Goal: Information Seeking & Learning: Learn about a topic

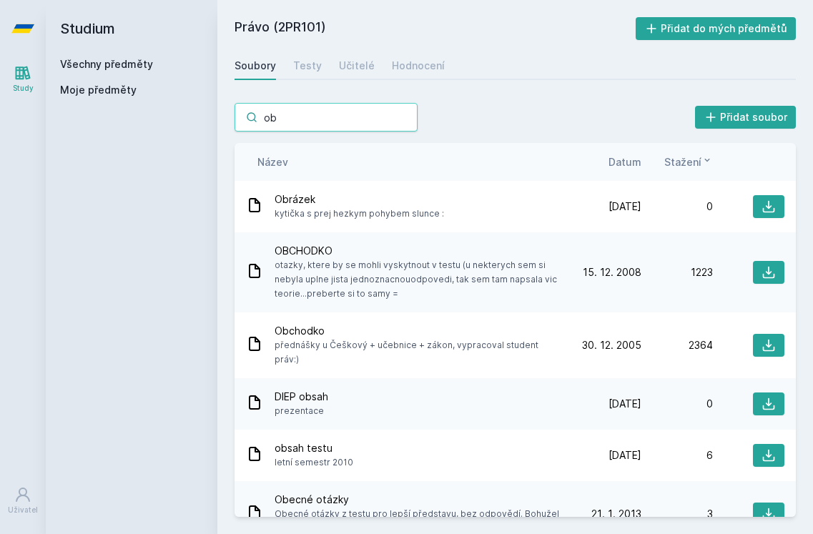
click at [405, 121] on input "ob" at bounding box center [326, 117] width 183 height 29
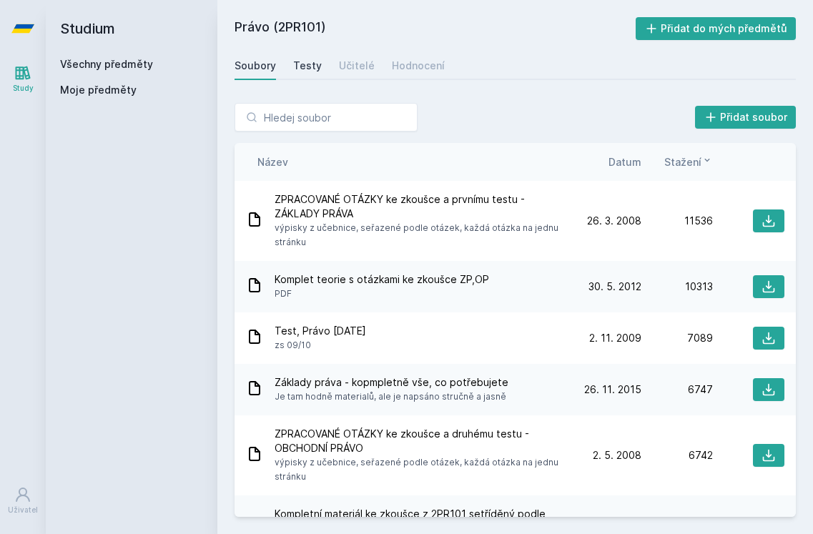
click at [313, 70] on div "Testy" at bounding box center [307, 66] width 29 height 14
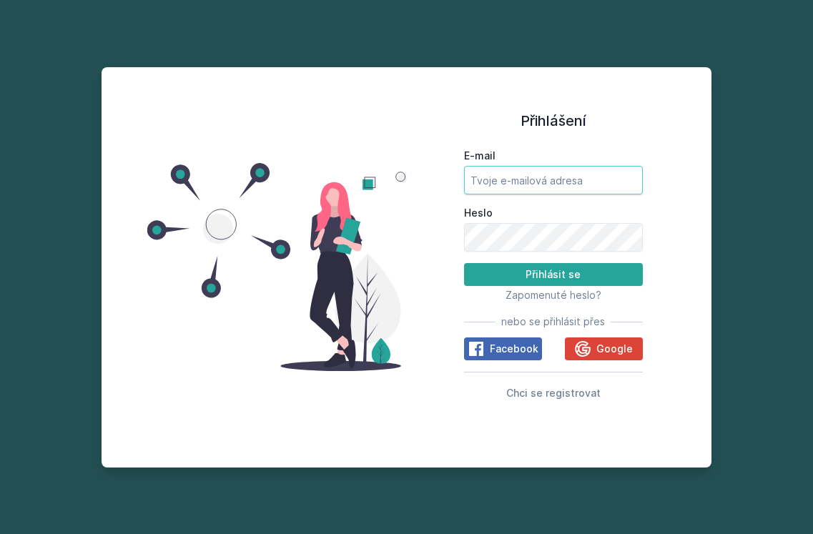
type input "[EMAIL_ADDRESS][DOMAIN_NAME]"
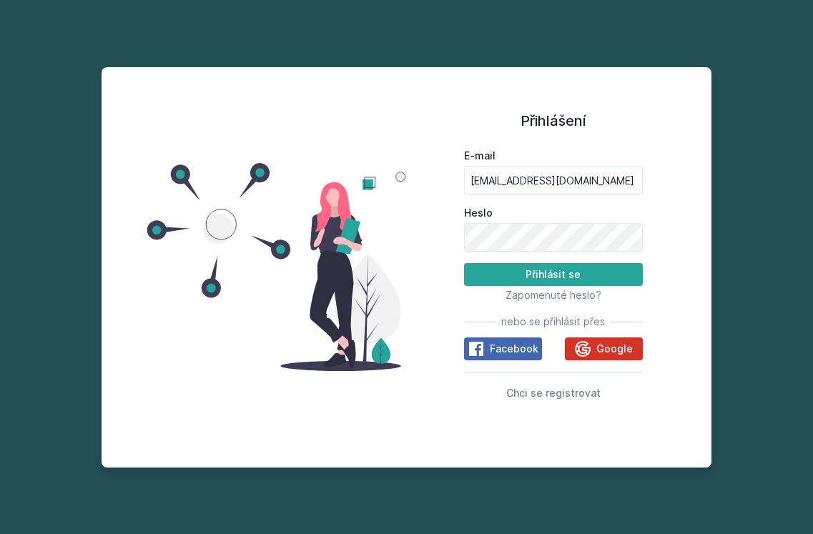
click at [588, 355] on icon at bounding box center [583, 349] width 16 height 16
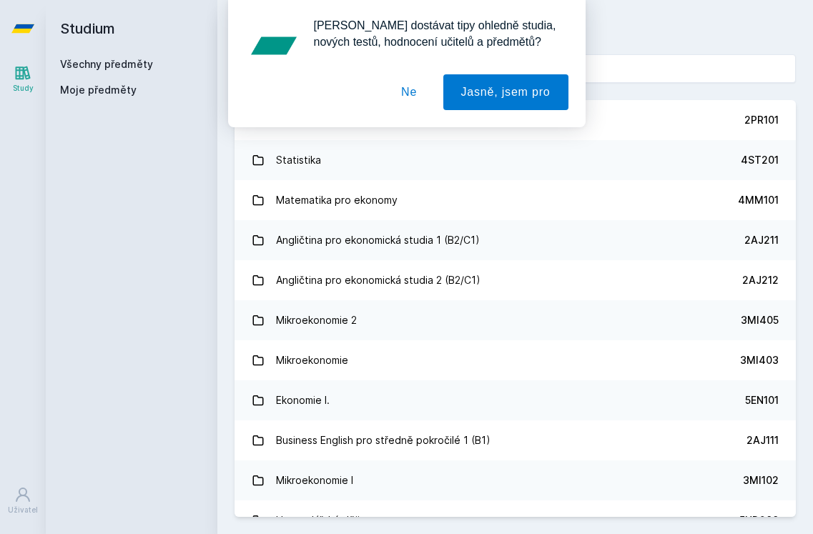
click at [418, 98] on button "Ne" at bounding box center [408, 92] width 51 height 36
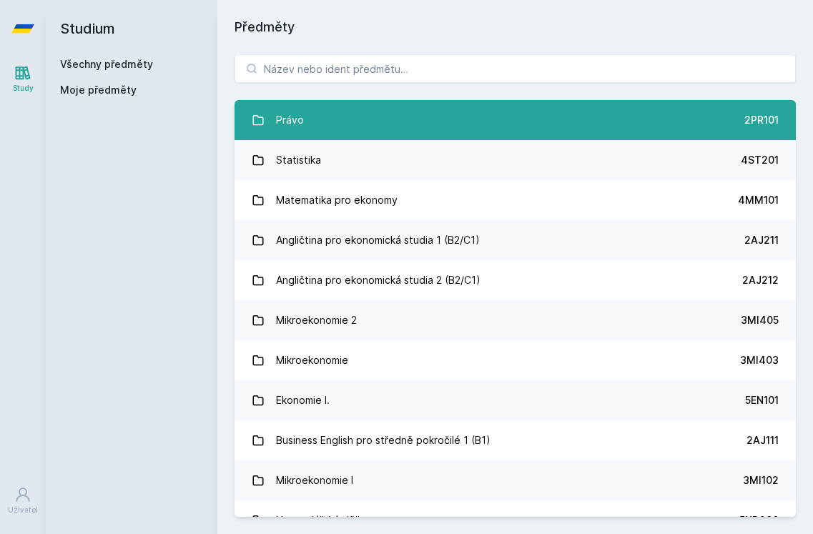
click at [394, 109] on link "Právo 2PR101" at bounding box center [515, 120] width 561 height 40
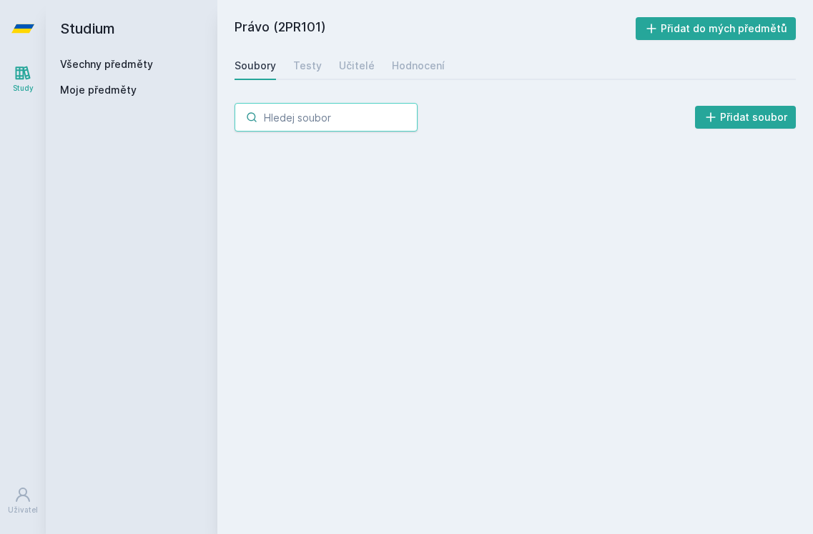
click at [385, 114] on input "search" at bounding box center [326, 117] width 183 height 29
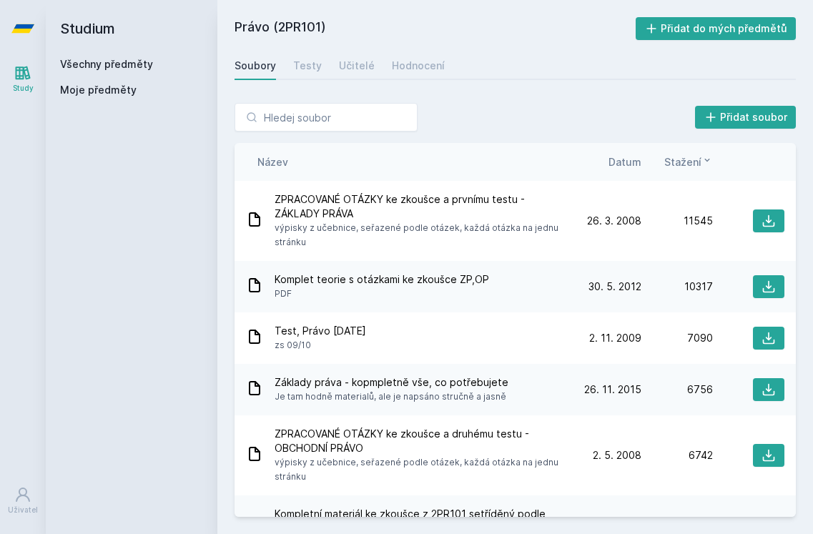
click at [441, 285] on span "Komplet teorie s otázkami ke zkoušce ZP,OP" at bounding box center [382, 279] width 215 height 14
click at [754, 287] on button at bounding box center [768, 286] width 31 height 23
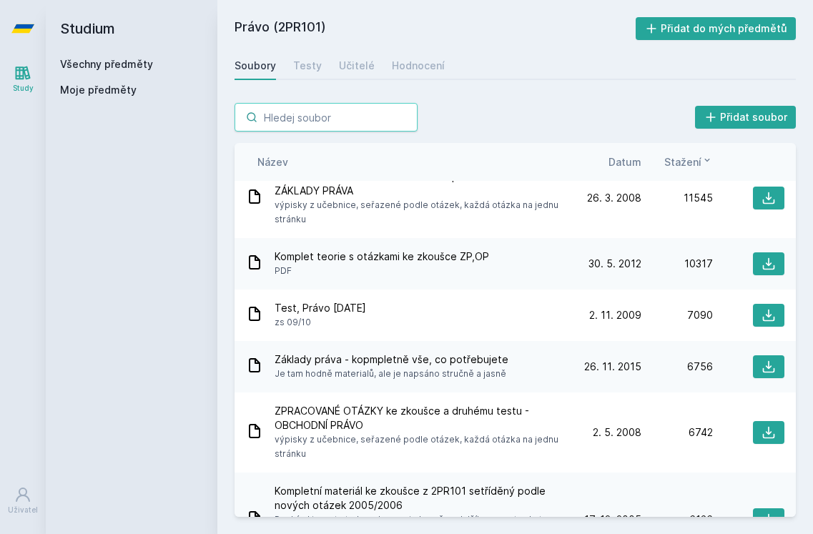
click at [362, 117] on input "search" at bounding box center [326, 117] width 183 height 29
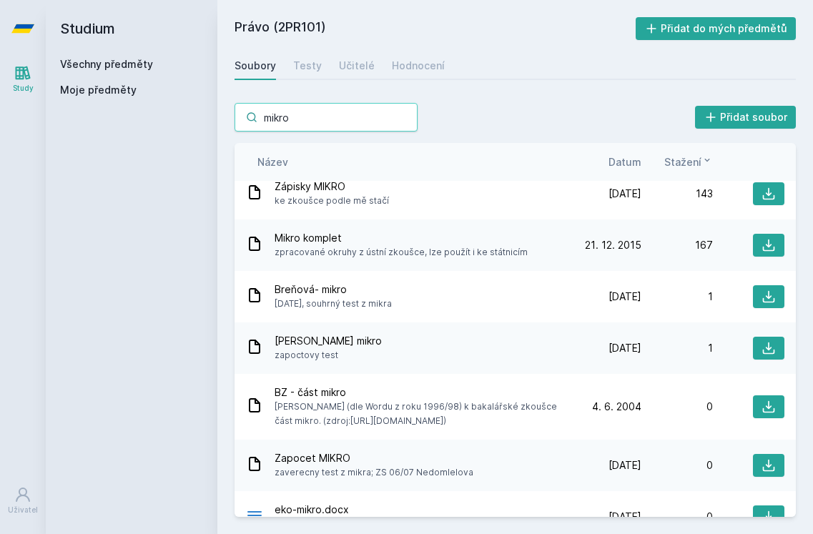
scroll to position [1161, 0]
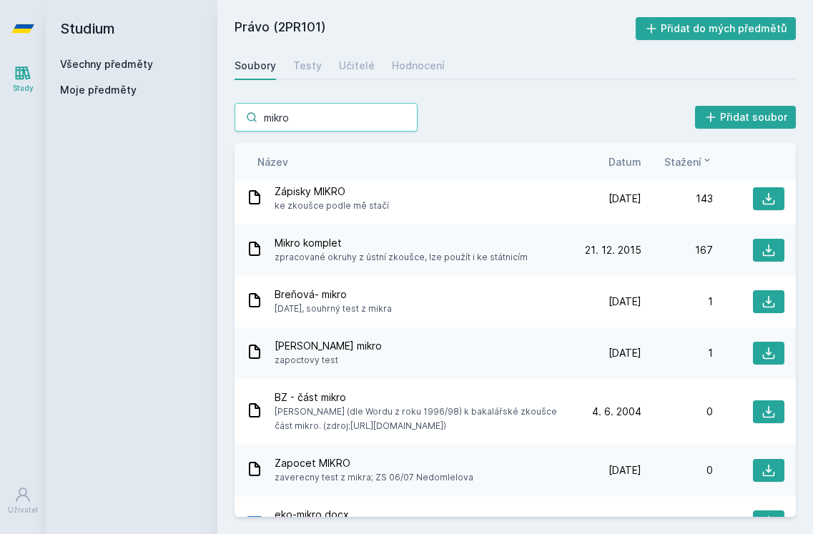
type input "mikro"
click at [335, 240] on span "Mikro komplet" at bounding box center [401, 243] width 253 height 14
click at [354, 245] on span "Mikro komplet" at bounding box center [401, 243] width 253 height 14
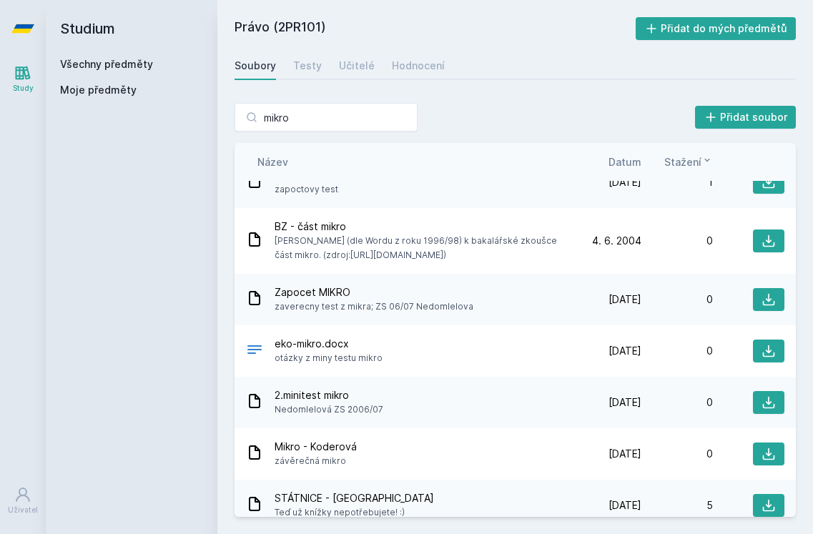
scroll to position [1336, 0]
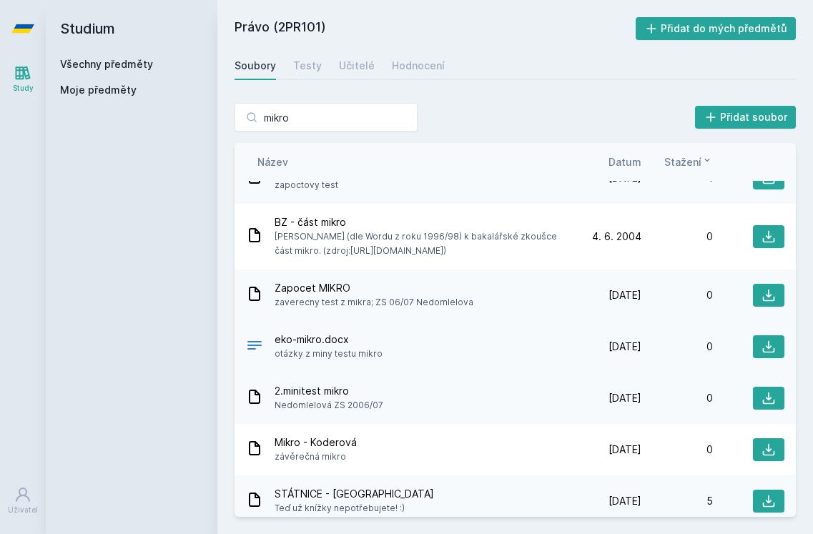
click at [340, 338] on span "eko-mikro.docx" at bounding box center [329, 340] width 108 height 14
click at [760, 350] on button at bounding box center [768, 346] width 31 height 23
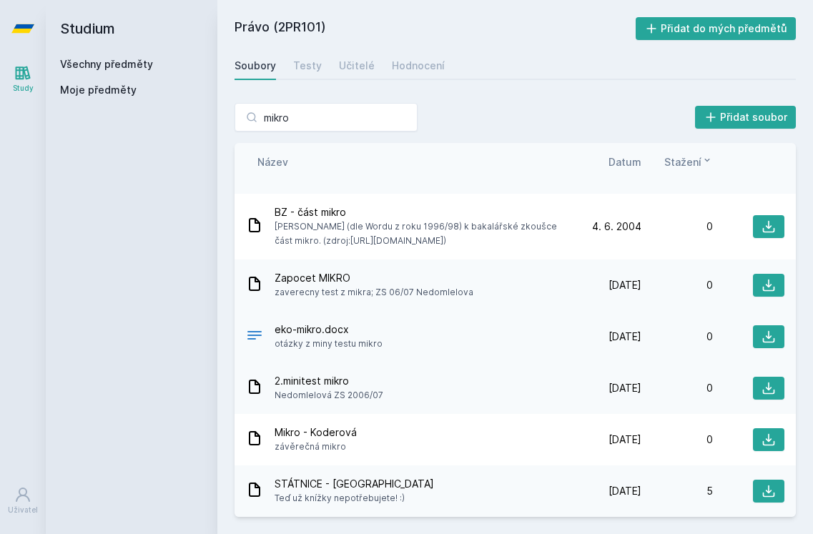
scroll to position [1346, 0]
click at [483, 118] on div "mikro Přidat soubor" at bounding box center [515, 117] width 561 height 29
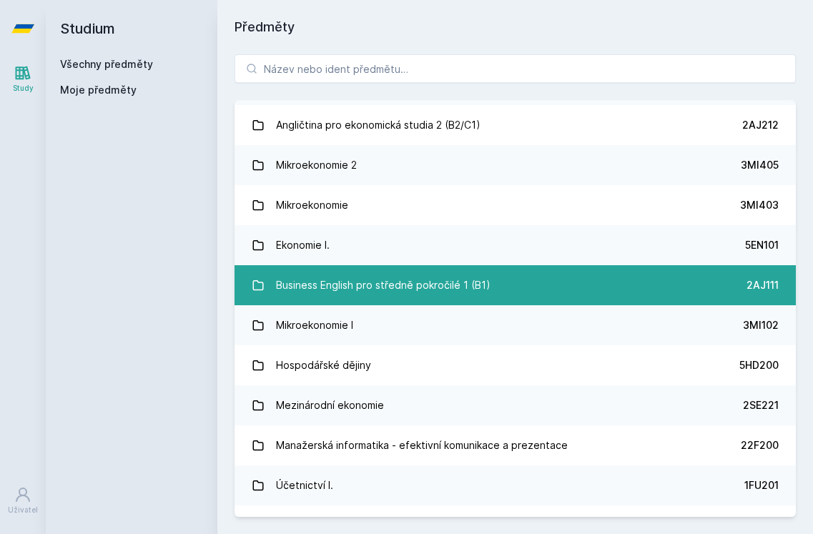
scroll to position [156, 0]
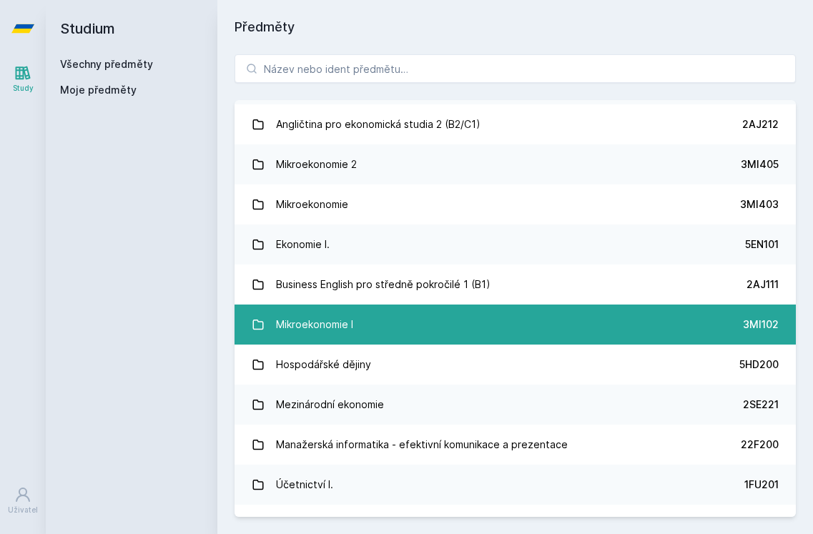
click at [378, 327] on link "Mikroekonomie I 3MI102" at bounding box center [515, 325] width 561 height 40
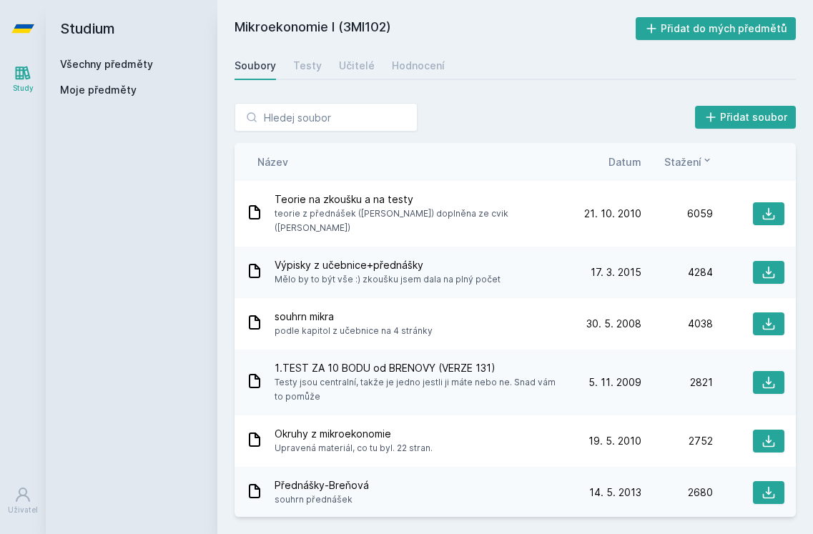
click at [395, 258] on span "Výpisky z učebnice+přednášky" at bounding box center [388, 265] width 226 height 14
click at [758, 261] on button at bounding box center [768, 272] width 31 height 23
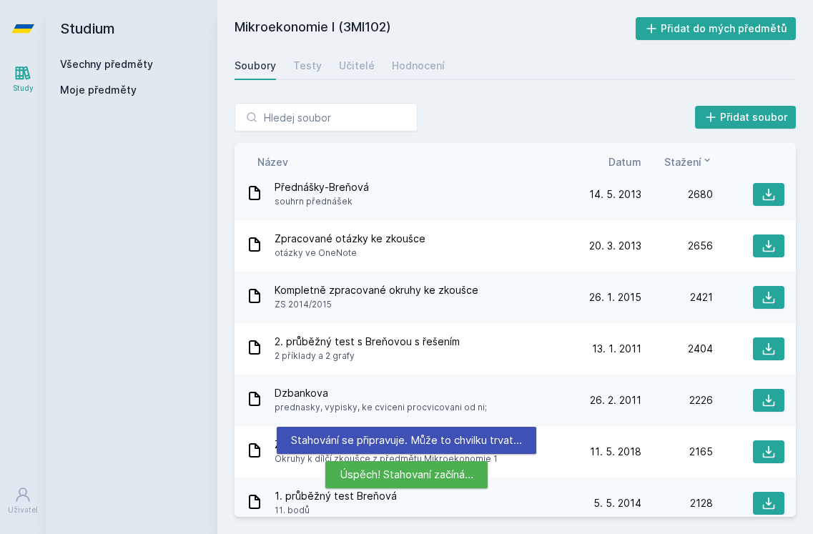
scroll to position [313, 0]
